Goal: Transaction & Acquisition: Obtain resource

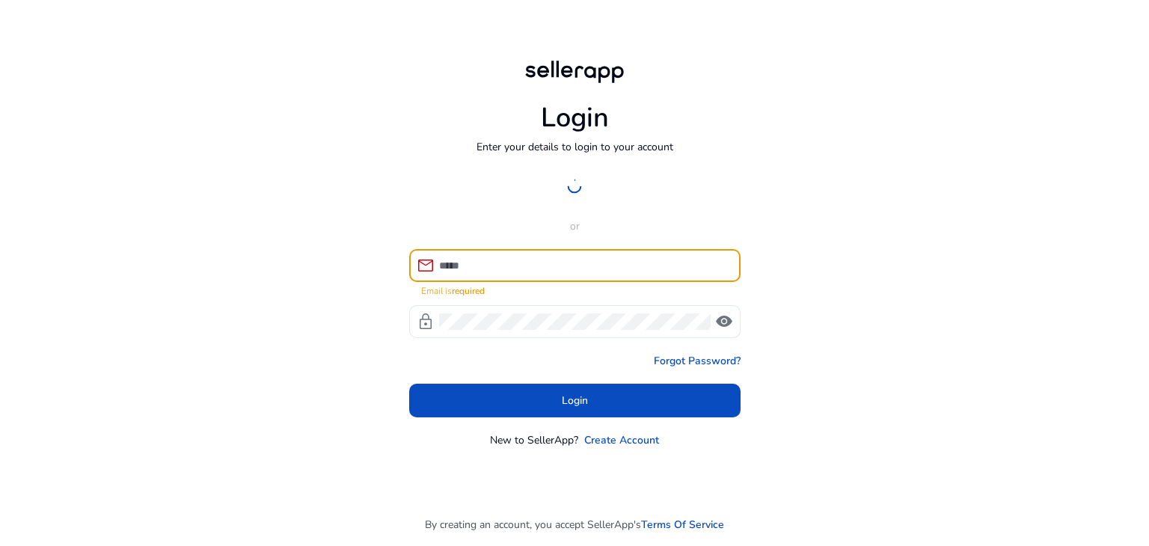
click at [500, 272] on input at bounding box center [584, 265] width 290 height 16
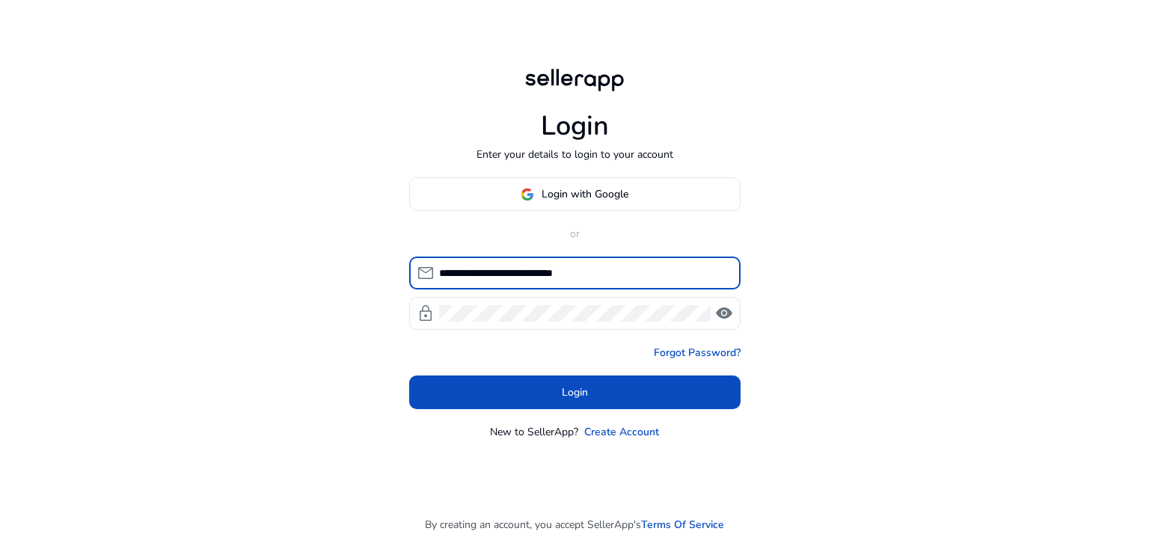
type input "**********"
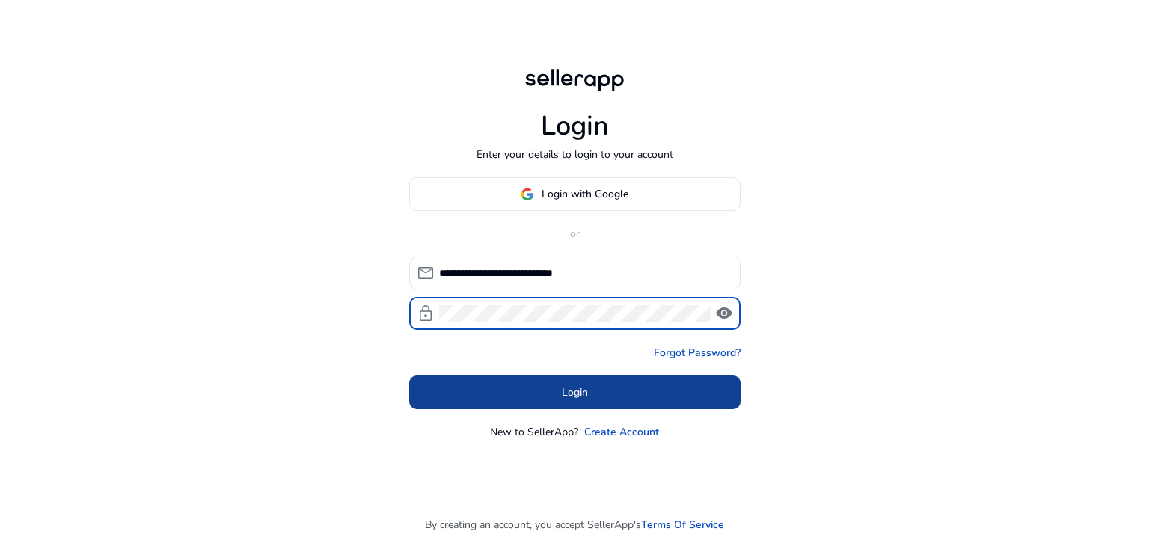
click at [539, 385] on span at bounding box center [574, 393] width 331 height 36
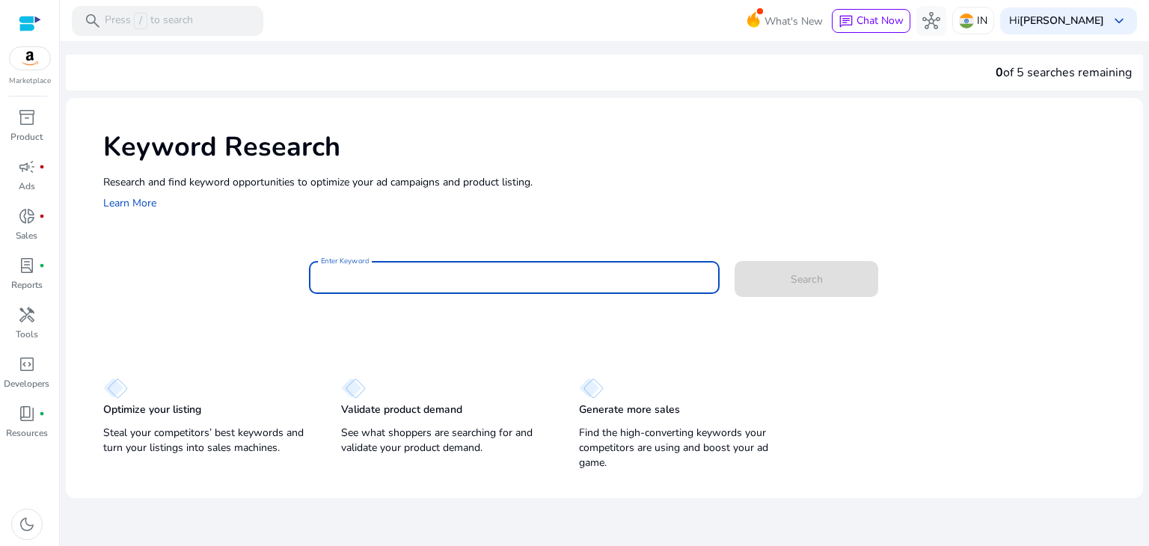
click at [362, 282] on input "Enter Keyword" at bounding box center [515, 277] width 388 height 16
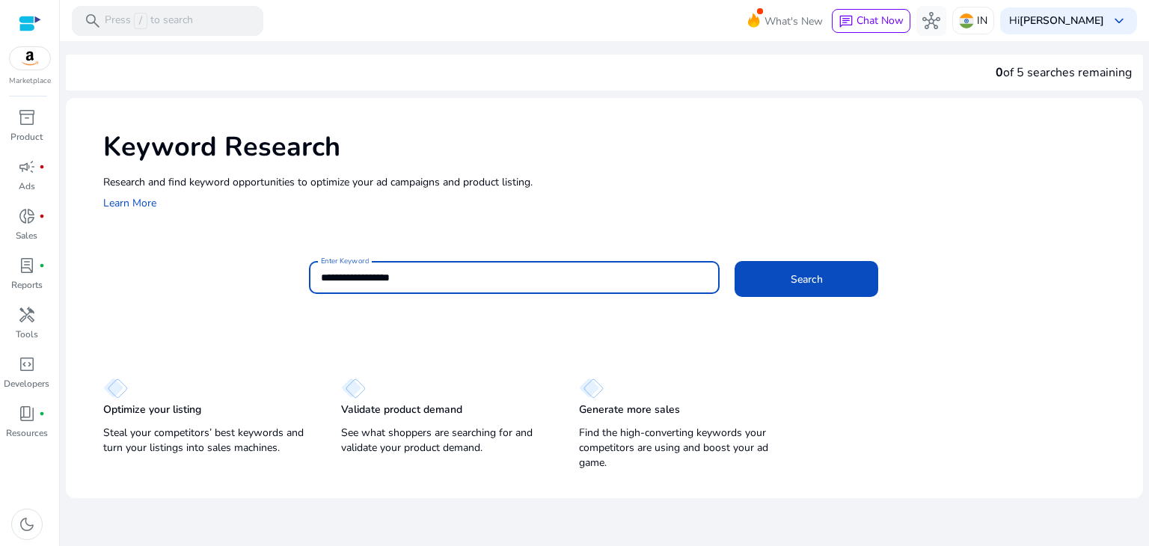
type input "**********"
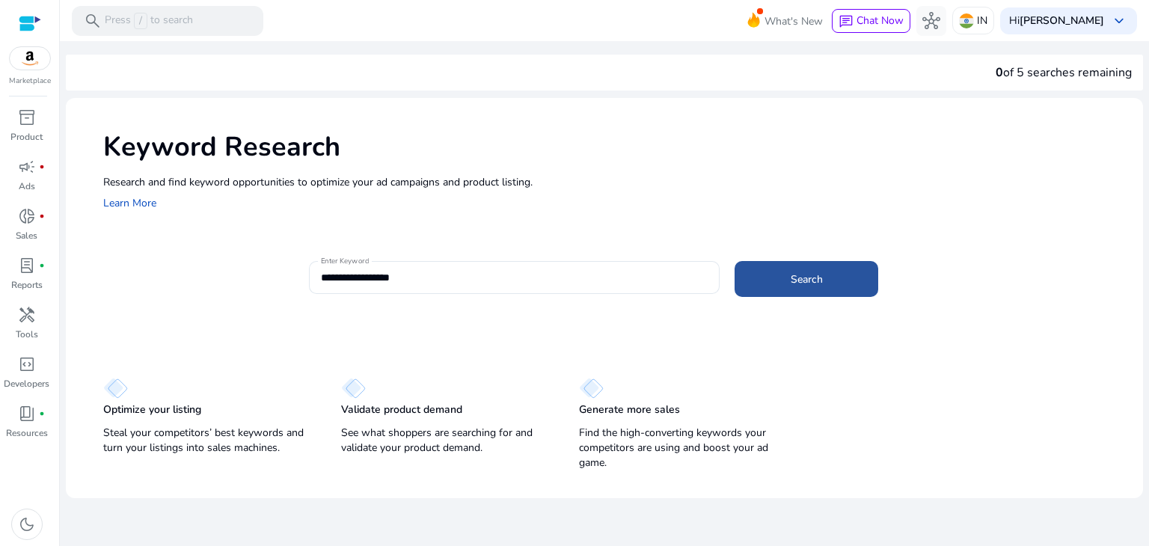
click at [820, 269] on span at bounding box center [807, 279] width 144 height 36
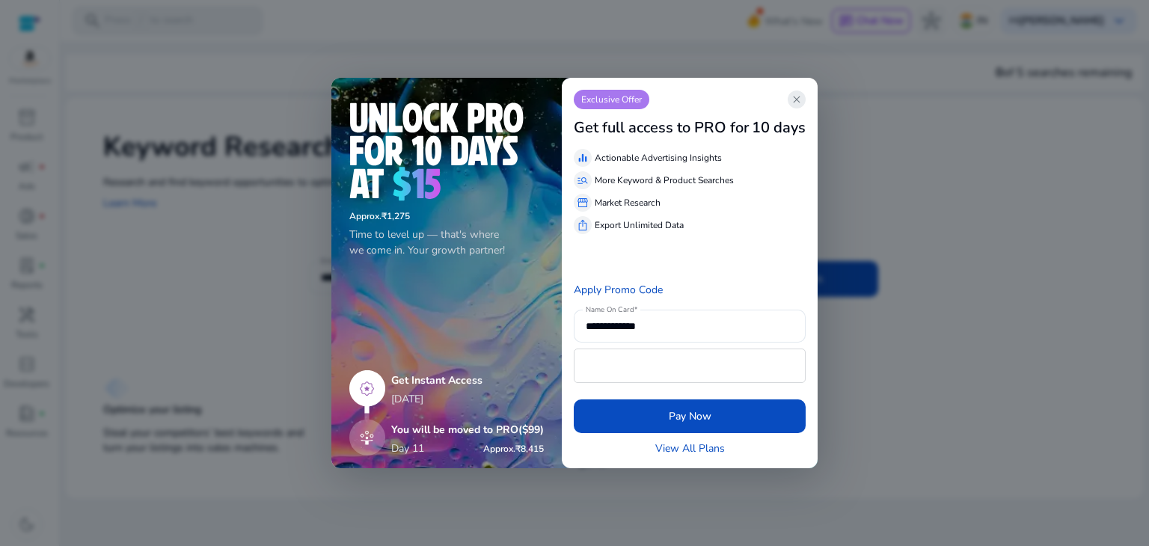
click at [803, 97] on span "close" at bounding box center [797, 100] width 12 height 12
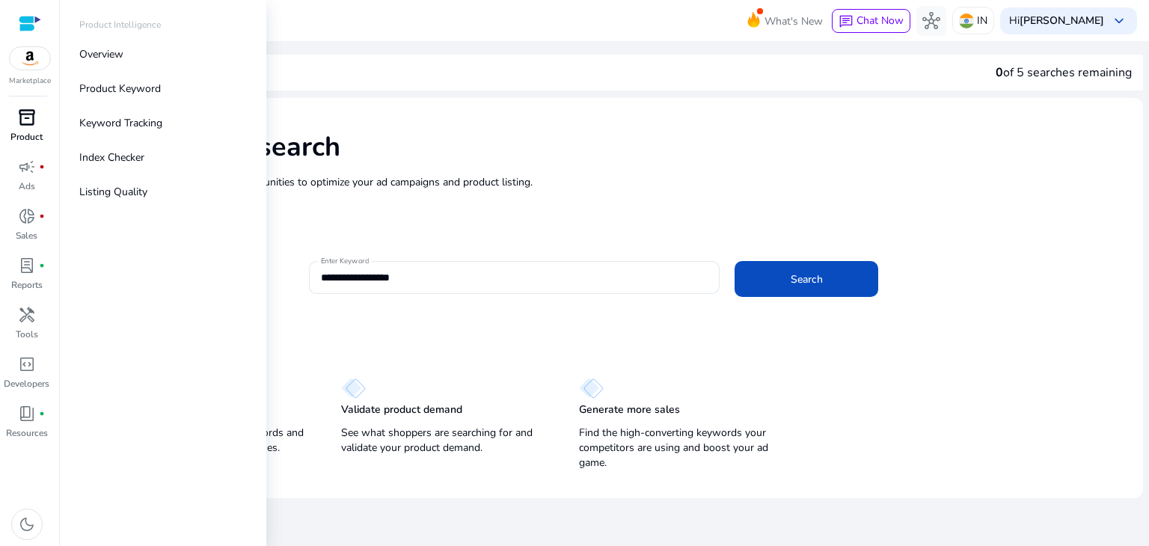
click at [31, 129] on link "inventory_2 Product" at bounding box center [26, 130] width 53 height 49
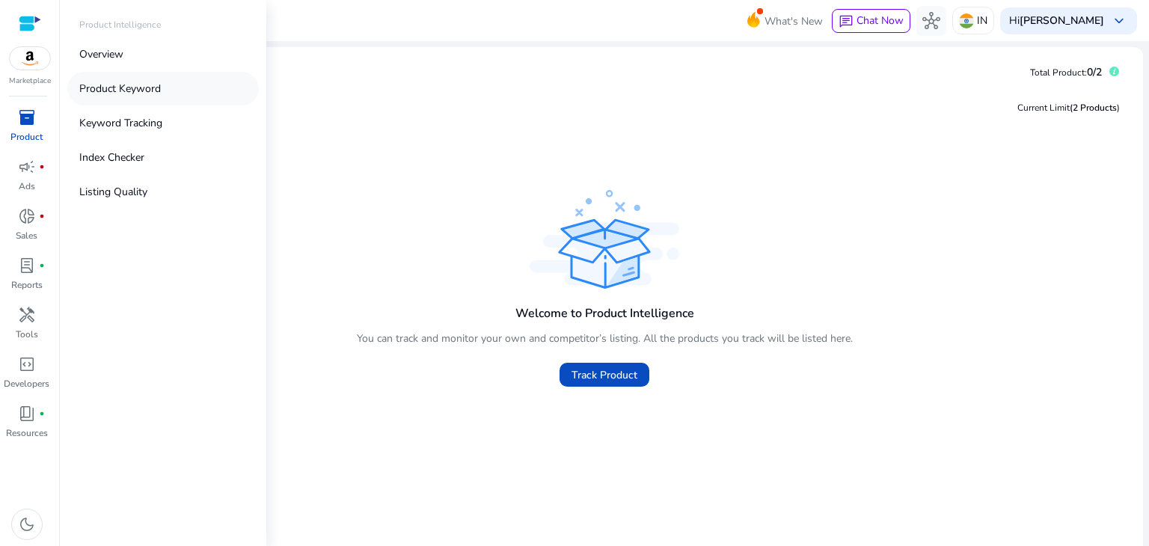
click at [159, 96] on p "Product Keyword" at bounding box center [120, 89] width 82 height 16
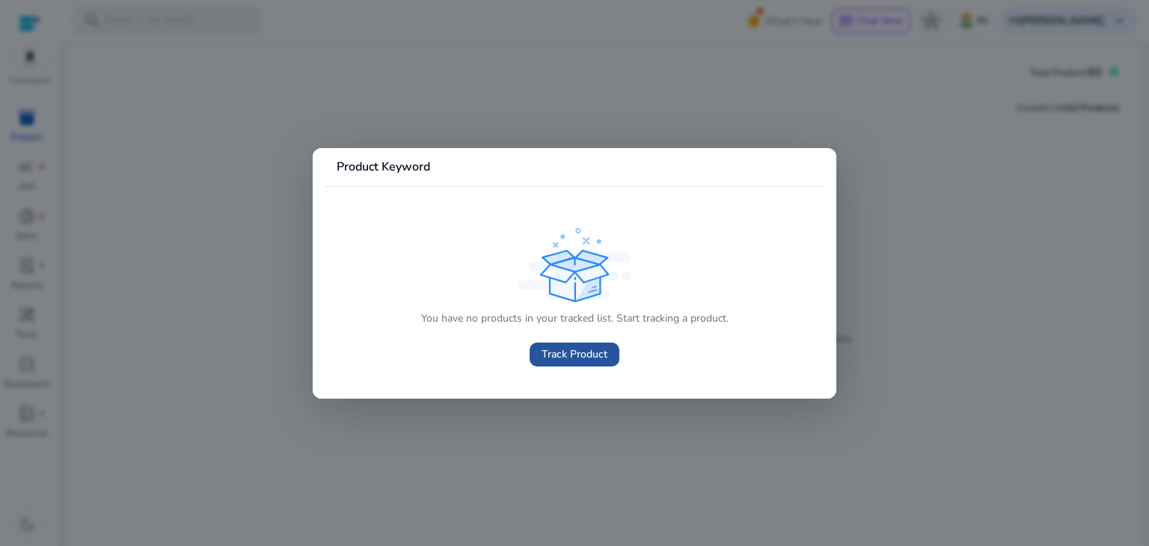
click at [599, 361] on span "Track Product" at bounding box center [575, 354] width 66 height 16
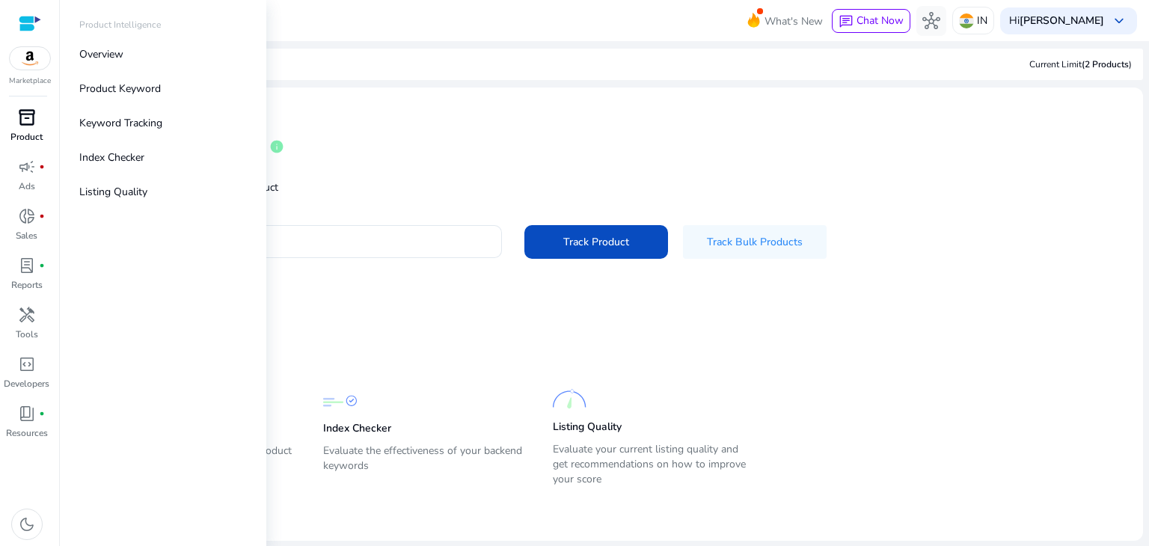
click at [24, 129] on div "inventory_2" at bounding box center [27, 118] width 42 height 24
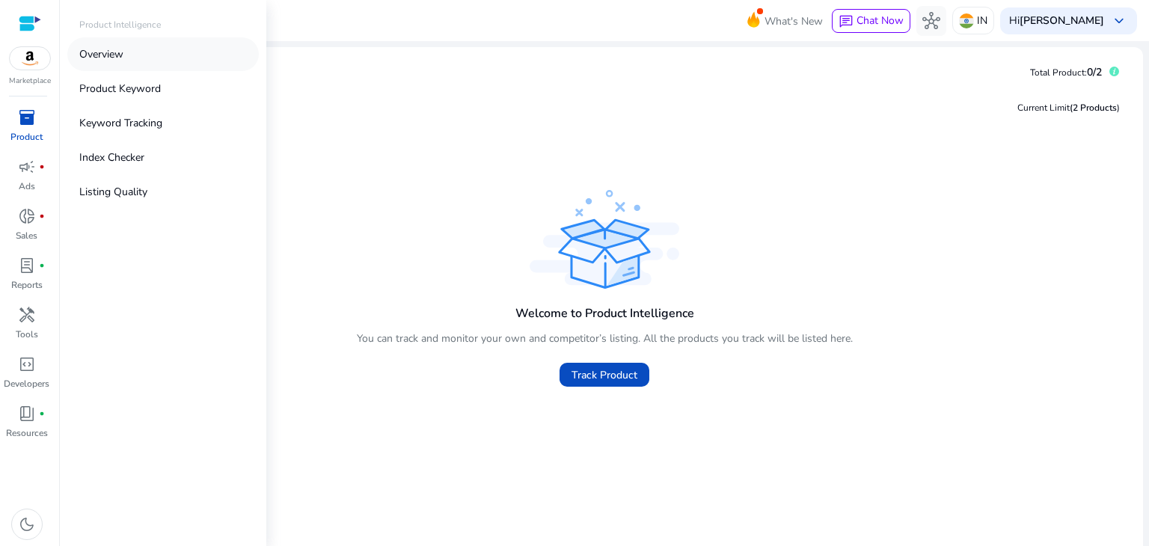
click at [102, 54] on p "Overview" at bounding box center [101, 54] width 44 height 16
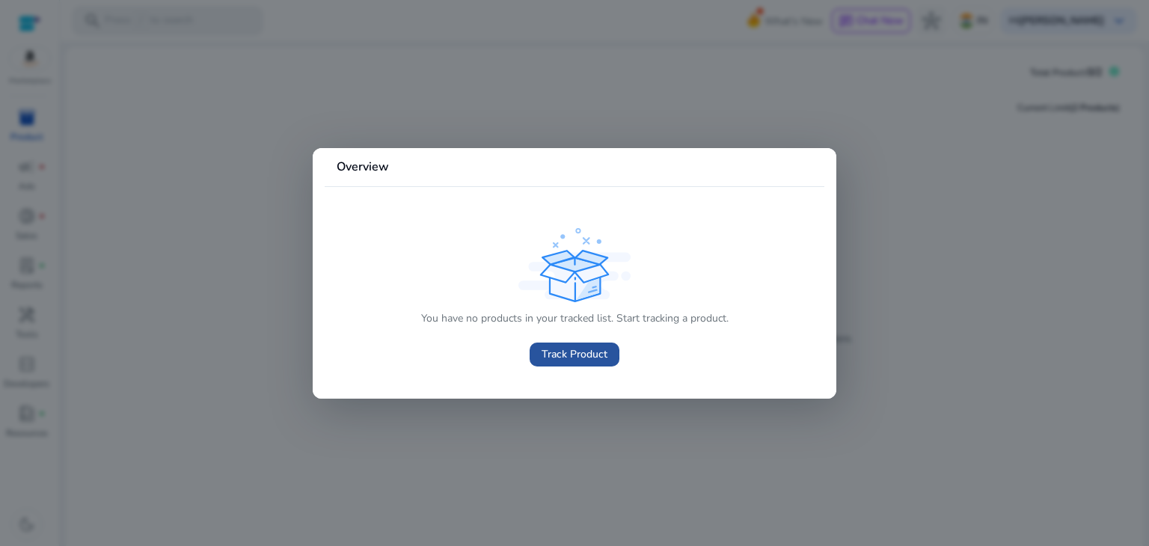
click at [555, 354] on span "Track Product" at bounding box center [575, 354] width 66 height 16
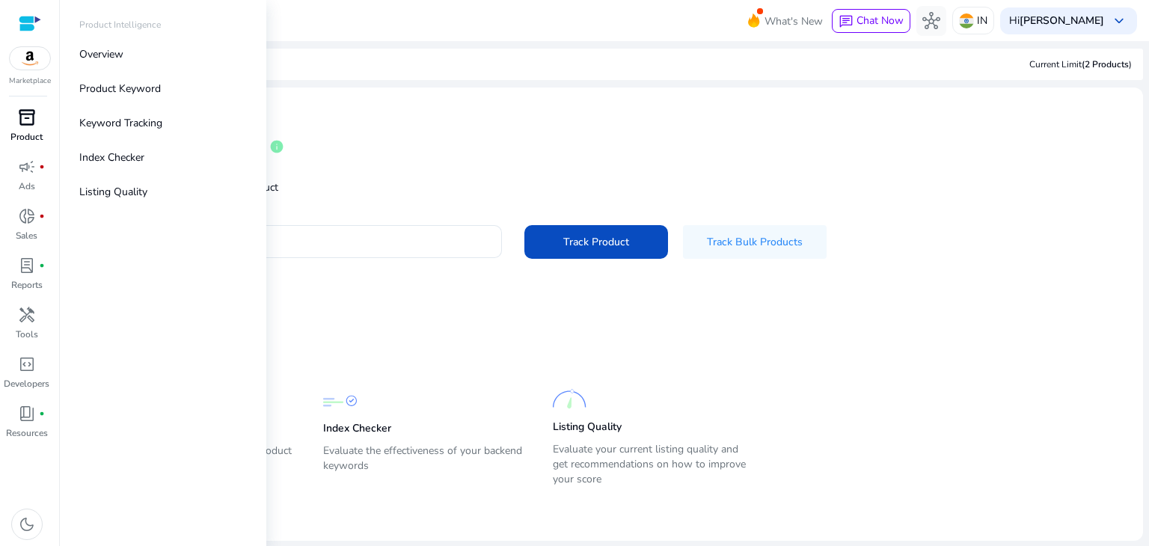
click at [16, 129] on link "inventory_2 Product" at bounding box center [26, 130] width 53 height 49
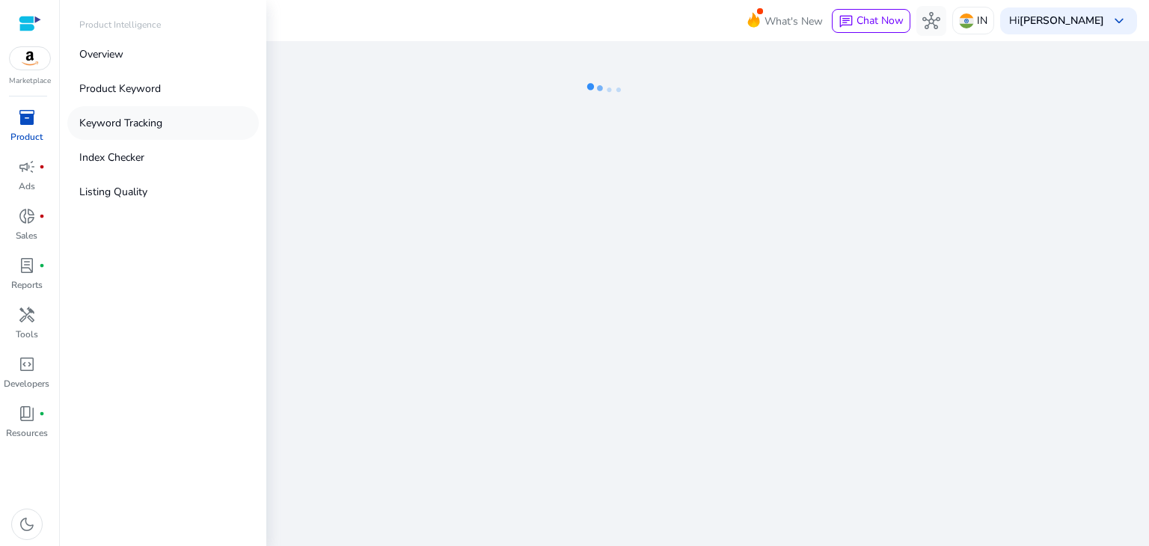
click at [147, 123] on p "Keyword Tracking" at bounding box center [120, 123] width 83 height 16
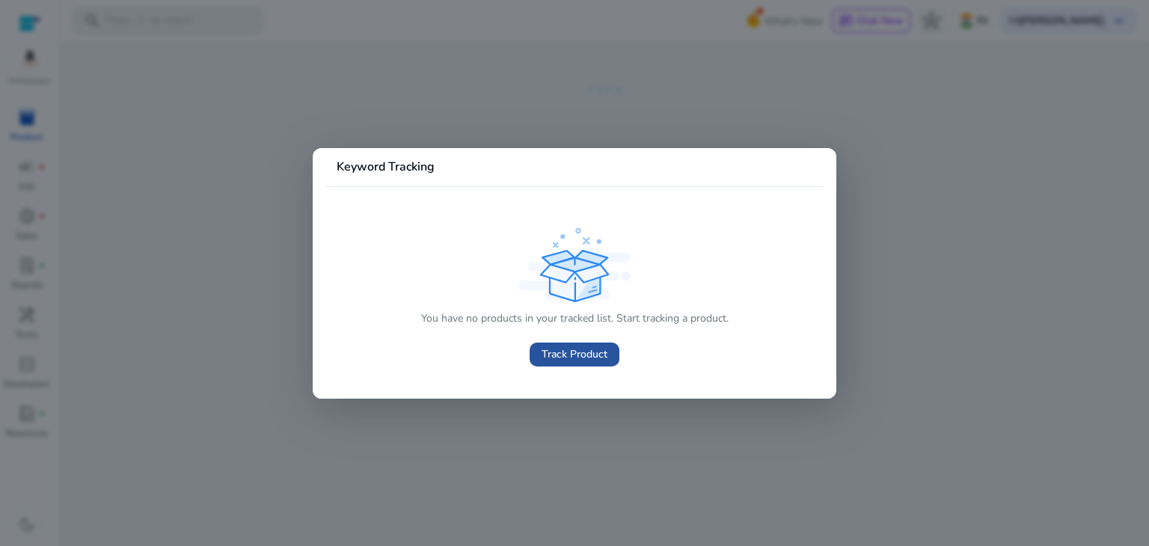
click at [581, 352] on span "Track Product" at bounding box center [575, 354] width 66 height 16
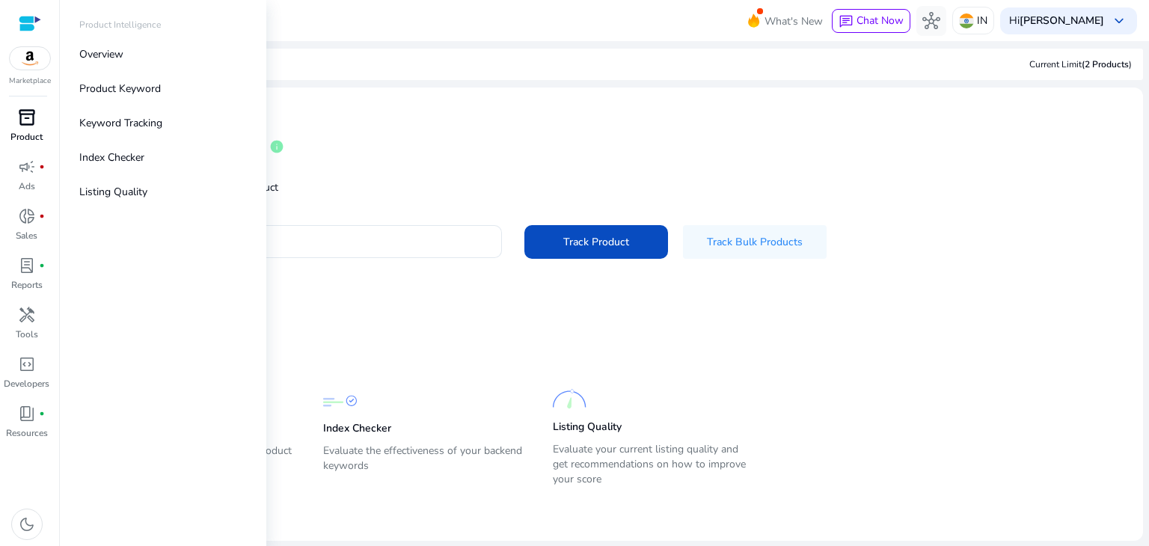
click at [28, 117] on span "inventory_2" at bounding box center [27, 118] width 18 height 18
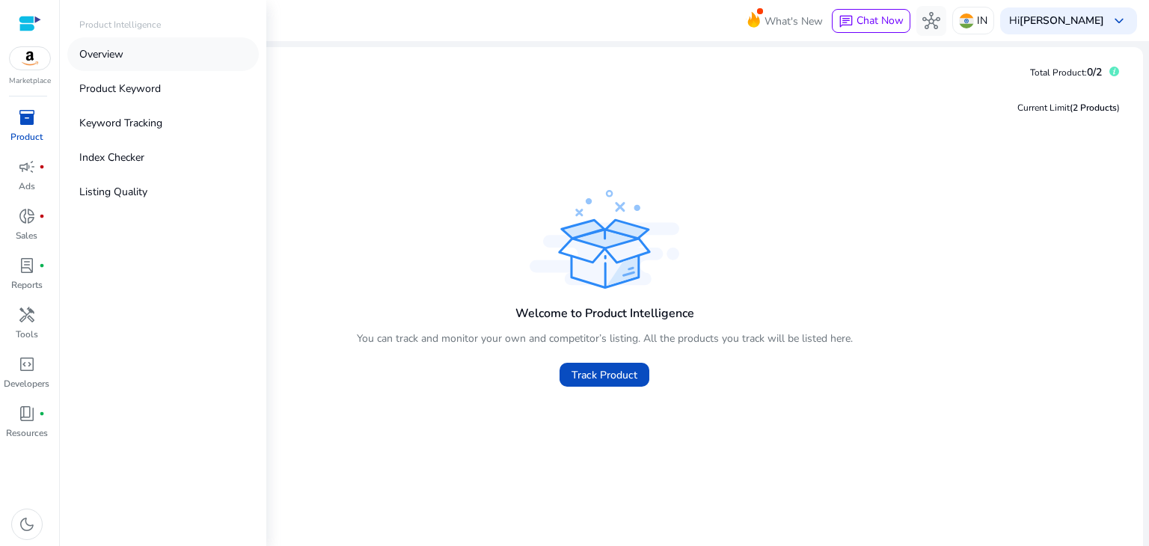
click at [114, 55] on p "Overview" at bounding box center [101, 54] width 44 height 16
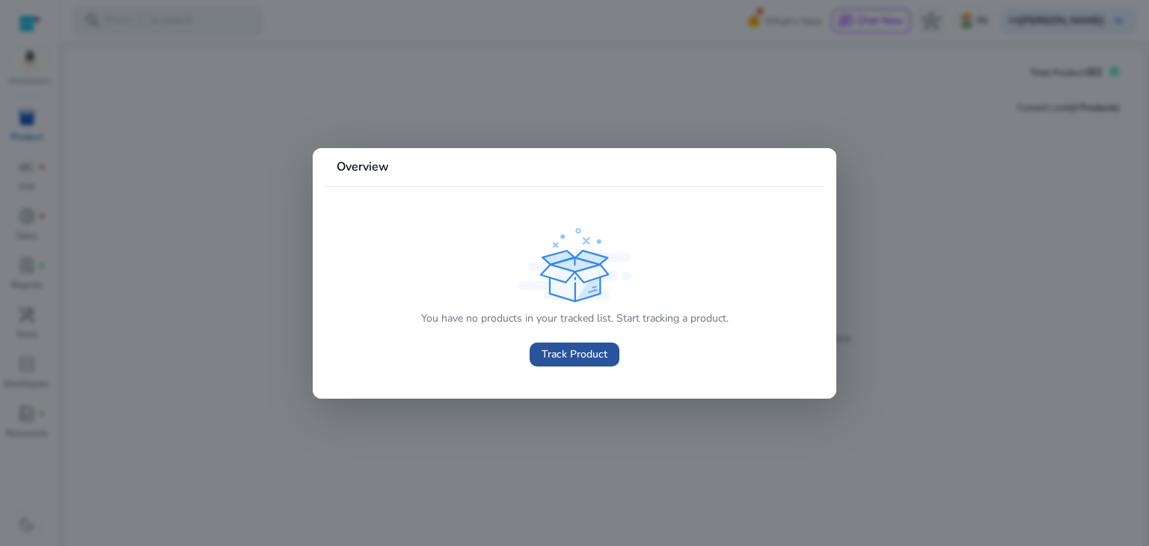
click at [581, 357] on span "Track Product" at bounding box center [575, 354] width 66 height 16
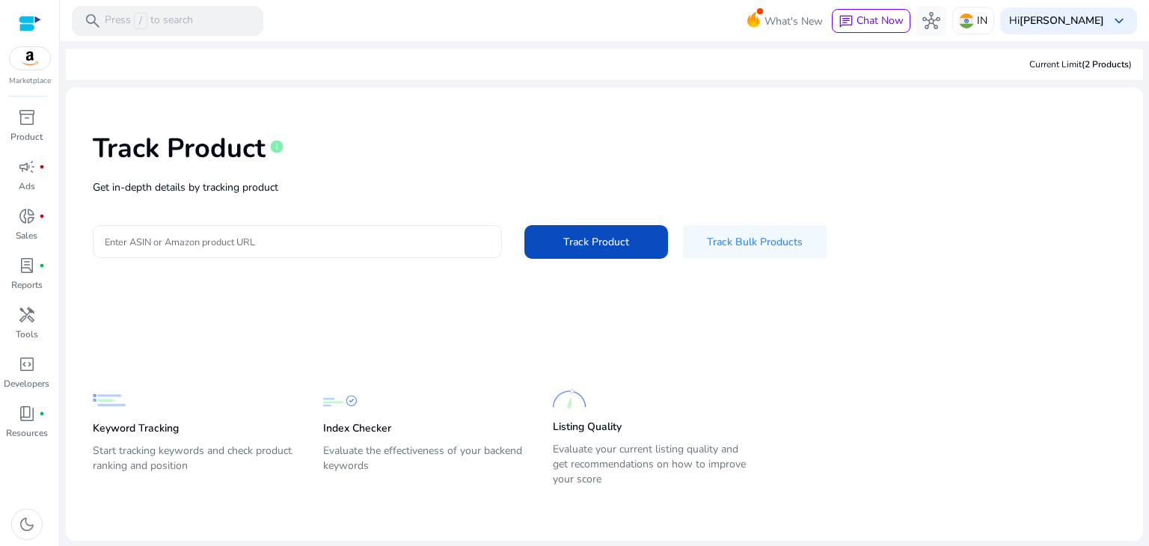
click at [308, 250] on div at bounding box center [297, 241] width 385 height 33
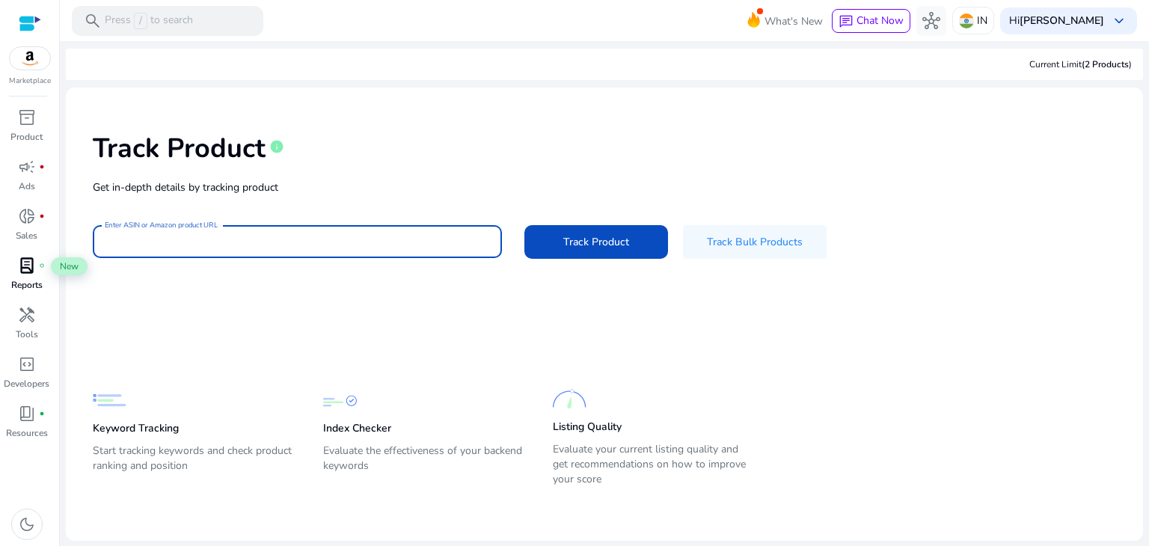
click at [18, 275] on span "lab_profile" at bounding box center [27, 266] width 18 height 18
click at [260, 239] on input "Enter ASIN or Amazon product URL" at bounding box center [297, 241] width 385 height 16
